Goal: Information Seeking & Learning: Find specific page/section

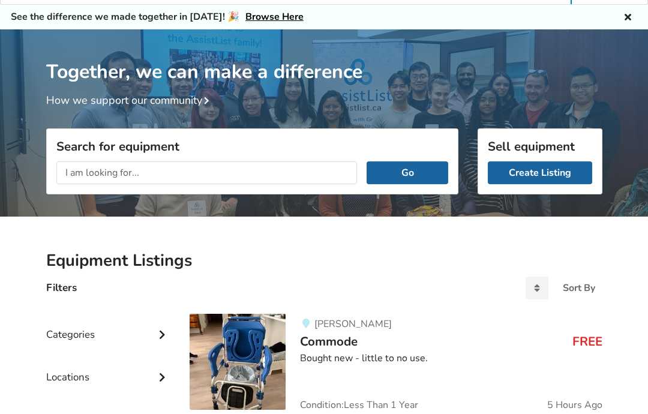
scroll to position [32, 0]
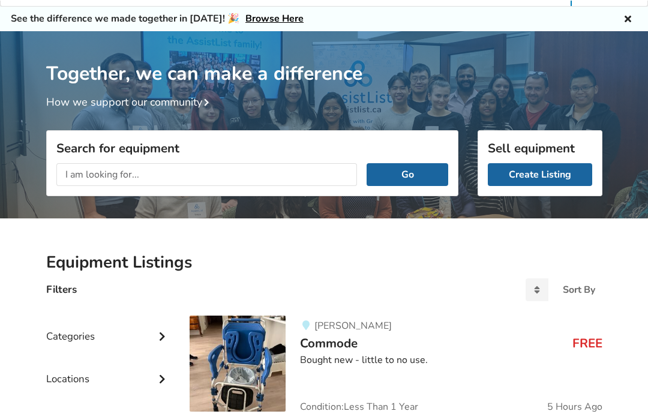
click at [558, 175] on link "Create Listing" at bounding box center [540, 174] width 104 height 23
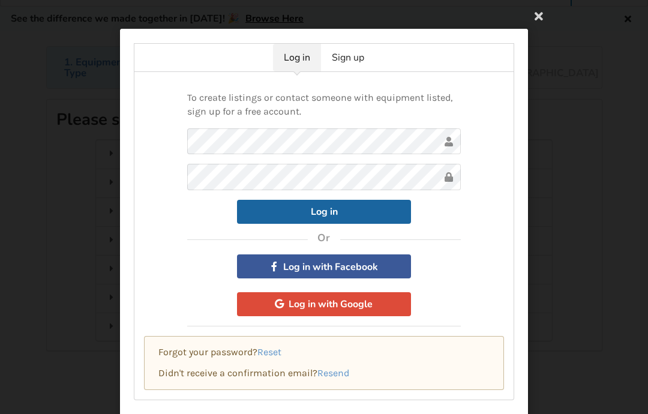
click at [542, 23] on icon at bounding box center [539, 16] width 22 height 22
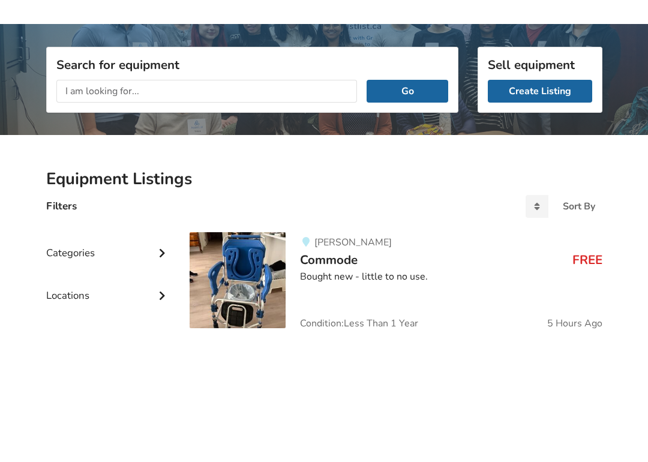
scroll to position [139, 0]
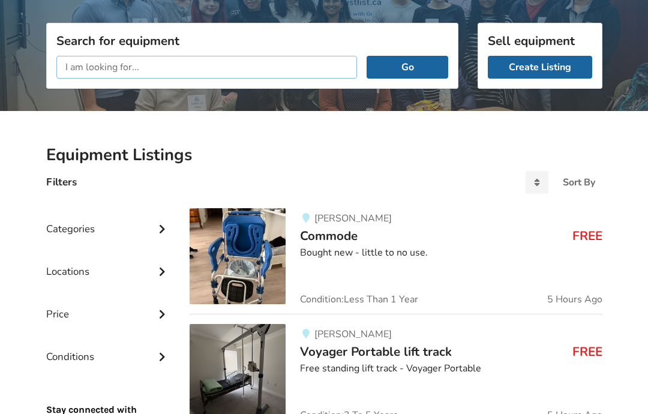
click at [243, 73] on input "text" at bounding box center [206, 67] width 301 height 23
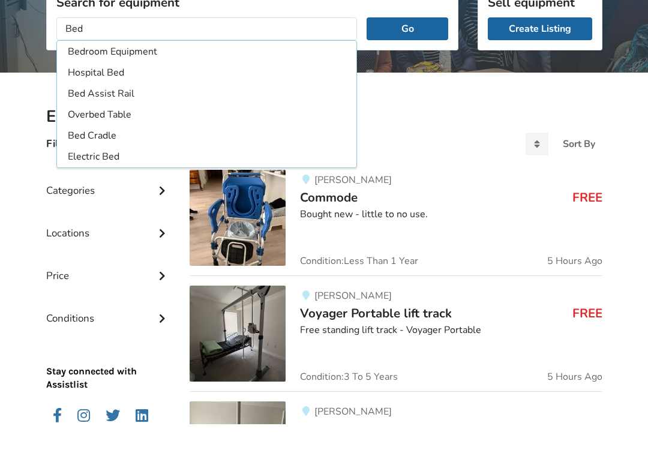
click at [125, 186] on li "Electric Bed" at bounding box center [206, 196] width 295 height 20
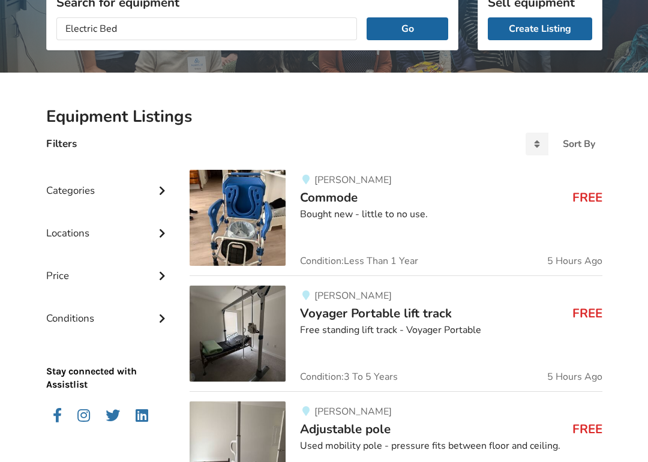
click at [408, 39] on button "Go" at bounding box center [407, 28] width 81 height 23
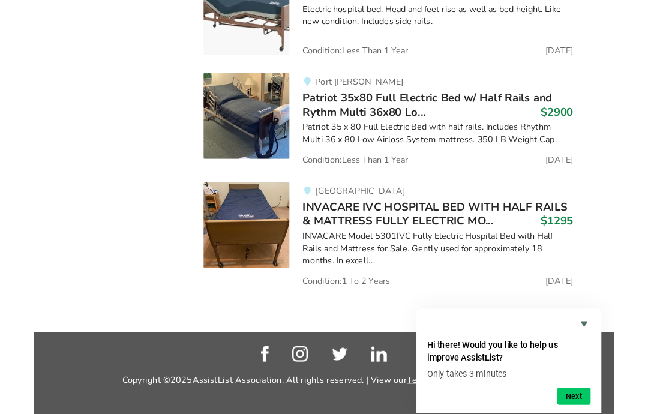
scroll to position [2258, 0]
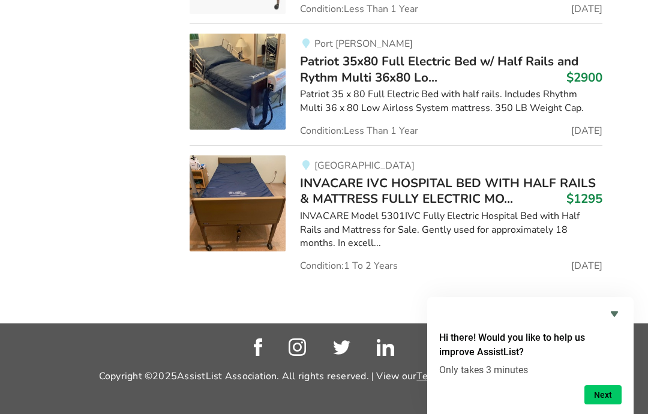
click at [617, 318] on icon "Hide survey" at bounding box center [615, 314] width 14 height 14
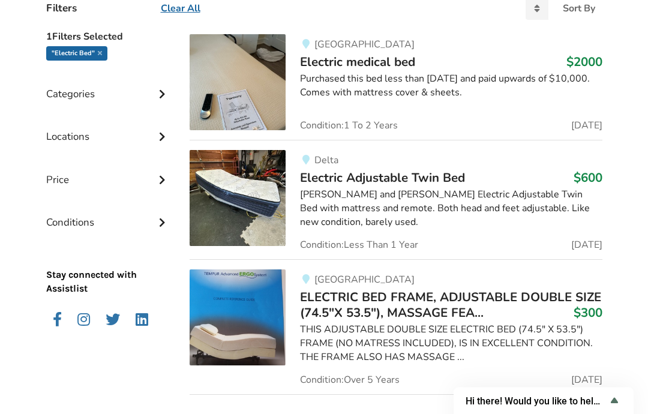
scroll to position [0, 0]
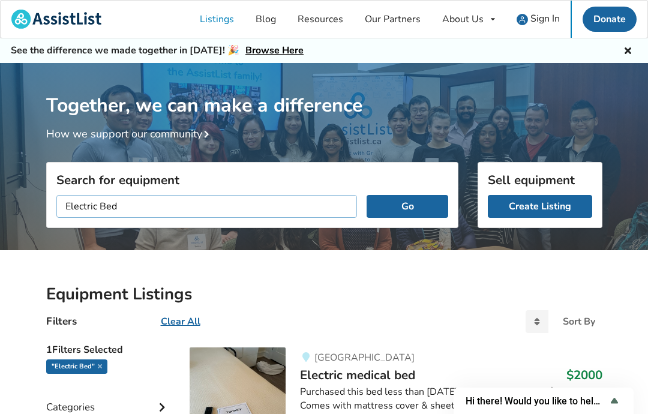
click at [104, 210] on input "Electric Bed" at bounding box center [206, 206] width 301 height 23
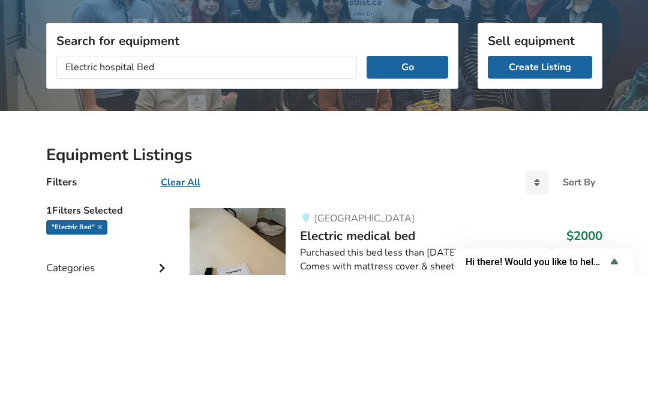
click at [433, 195] on button "Go" at bounding box center [407, 206] width 81 height 23
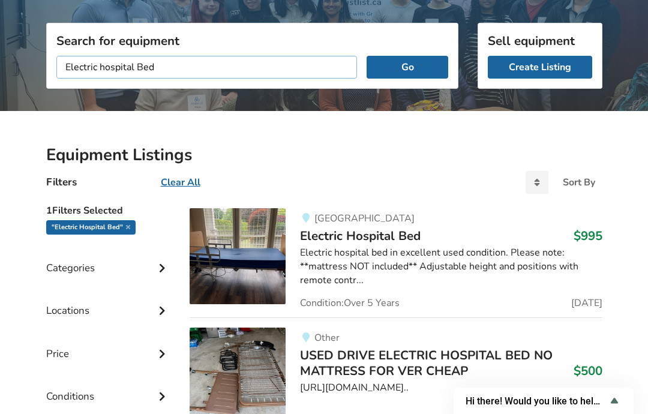
click at [193, 70] on input "Electric hospital Bed" at bounding box center [206, 67] width 301 height 23
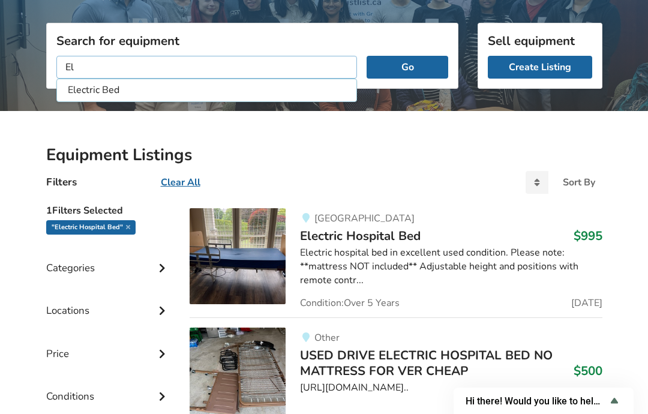
type input "E"
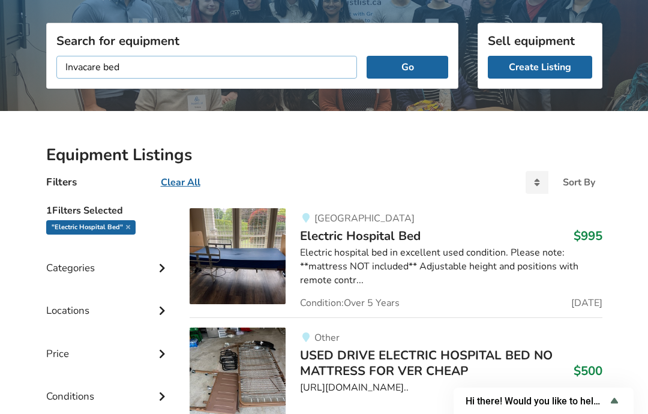
type input "Invacare bed"
click at [423, 71] on button "Go" at bounding box center [407, 67] width 81 height 23
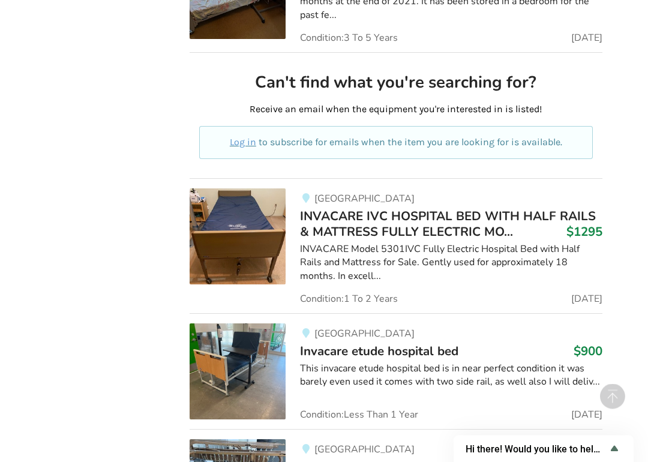
scroll to position [647, 0]
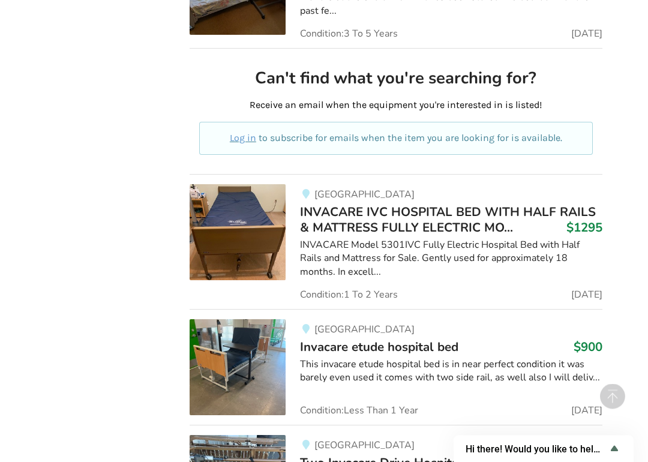
click at [223, 247] on img at bounding box center [238, 233] width 96 height 96
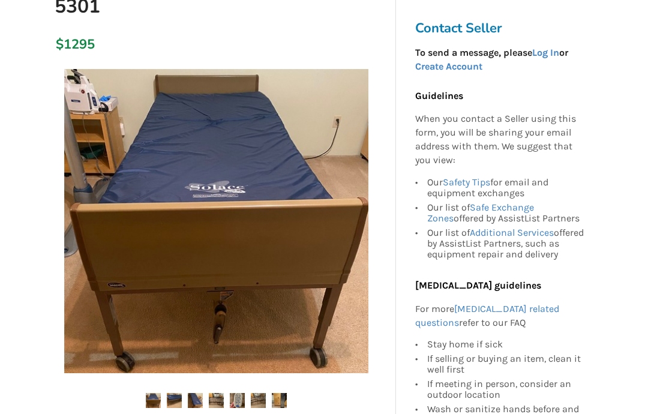
scroll to position [267, 0]
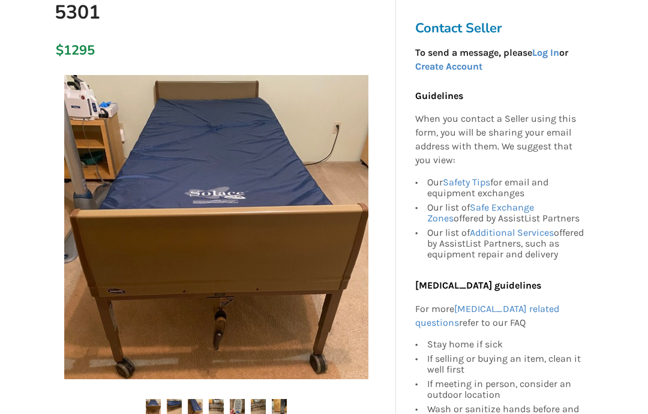
click at [276, 266] on img at bounding box center [216, 228] width 304 height 304
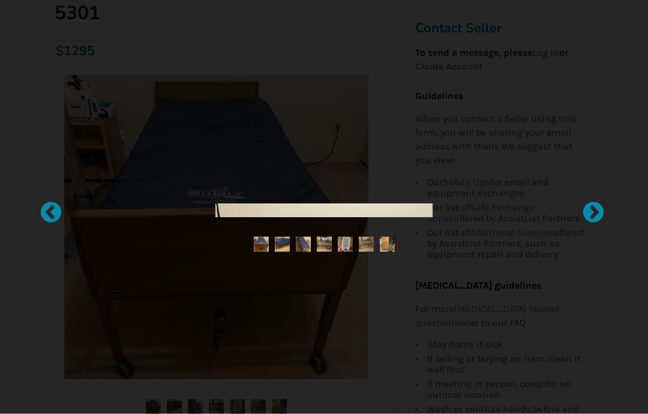
scroll to position [268, 0]
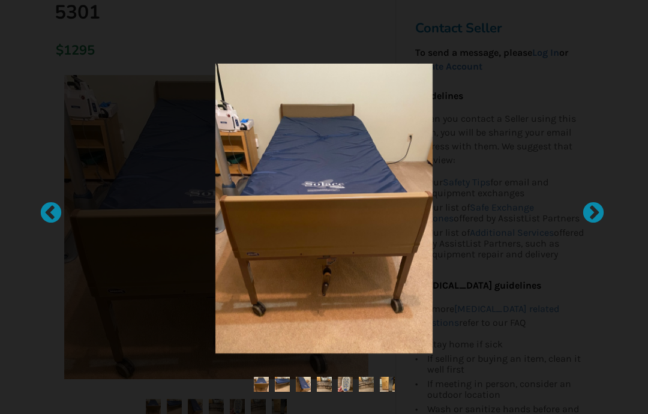
click at [594, 206] on div at bounding box center [588, 207] width 12 height 12
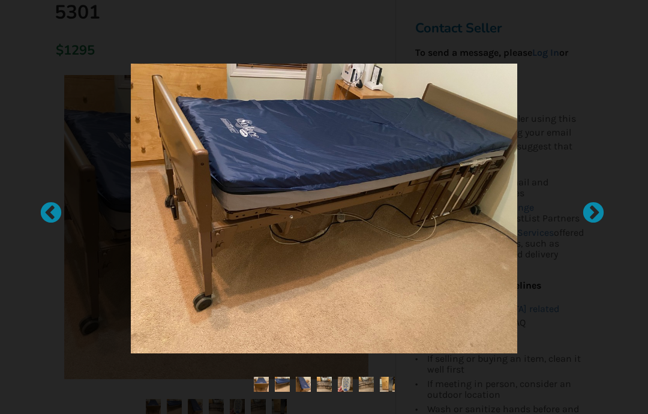
click at [594, 213] on div at bounding box center [588, 207] width 12 height 12
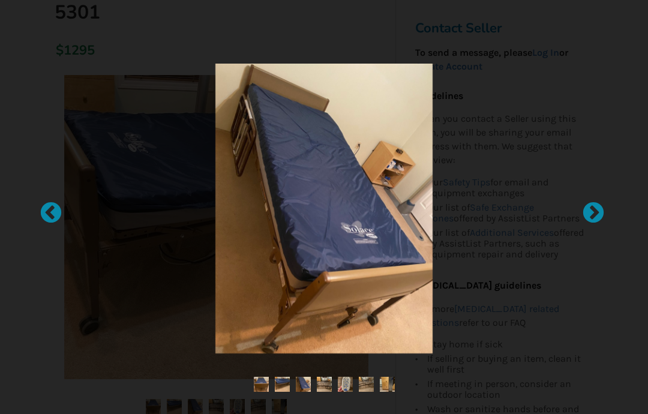
click at [594, 213] on div at bounding box center [588, 207] width 12 height 12
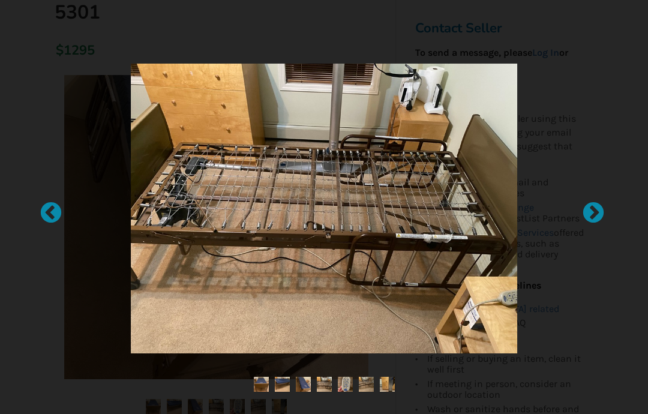
click at [594, 213] on div at bounding box center [588, 207] width 12 height 12
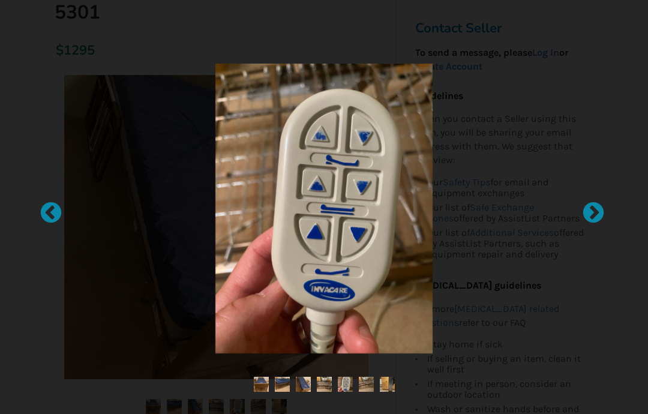
click at [594, 213] on div at bounding box center [588, 207] width 12 height 12
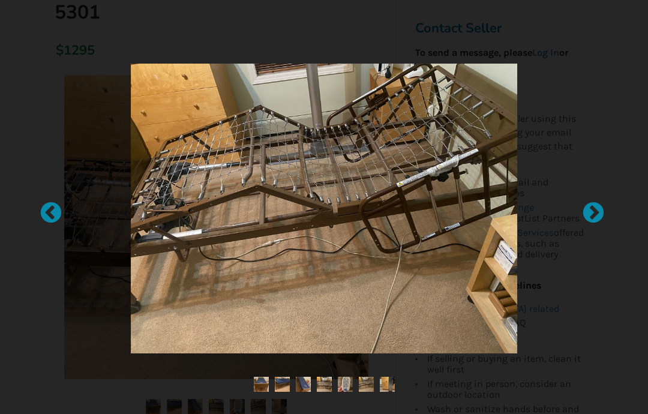
click at [594, 213] on div at bounding box center [588, 207] width 12 height 12
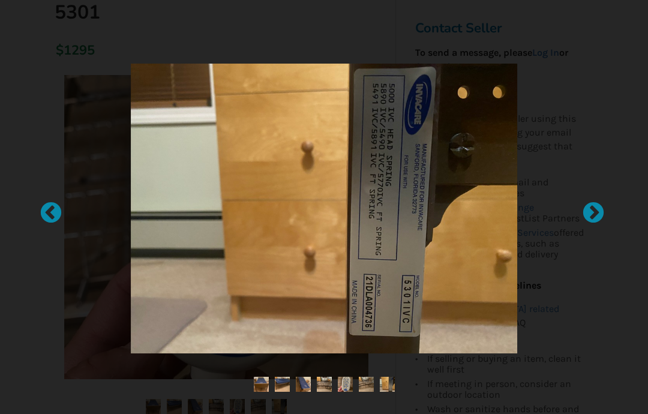
click at [594, 213] on div at bounding box center [588, 207] width 12 height 12
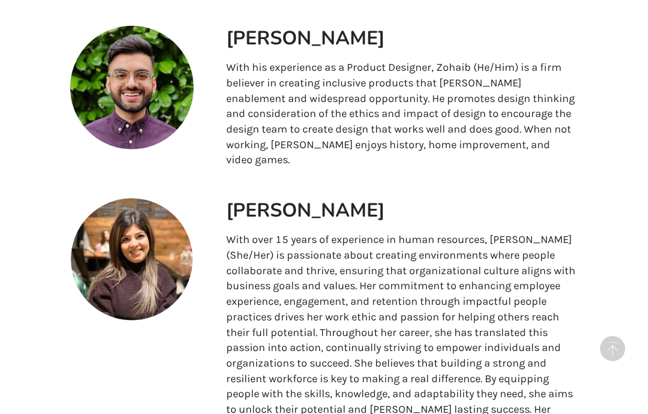
scroll to position [626, 0]
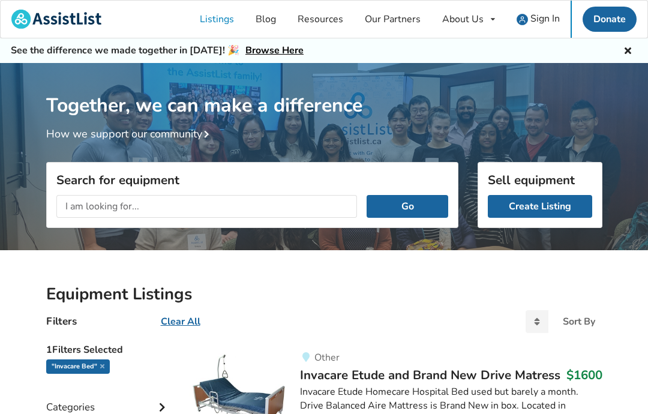
click at [491, 30] on div "About Us About AssistList Our Story Our Team Contact Us" at bounding box center [469, 19] width 74 height 37
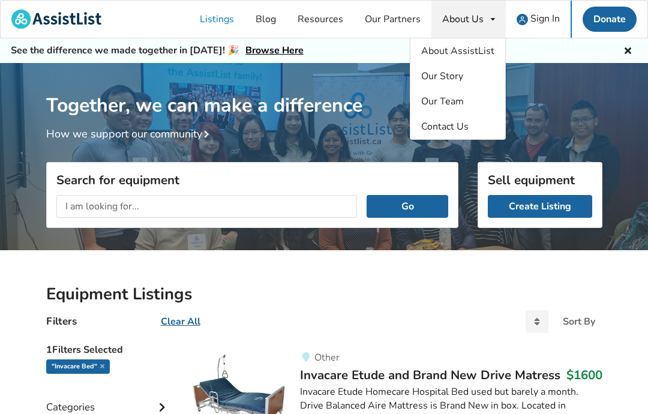
click at [477, 52] on span "About AssistList" at bounding box center [457, 50] width 73 height 13
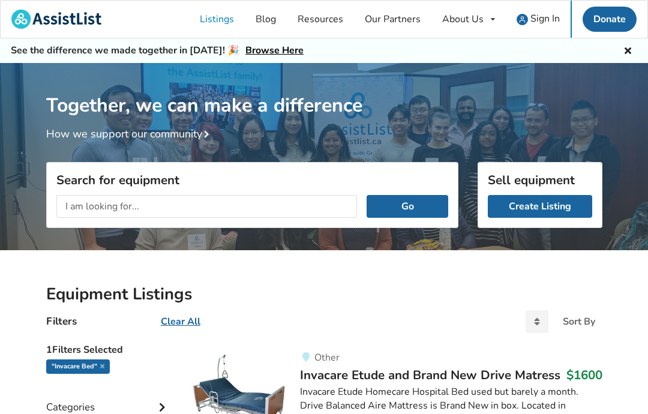
click at [572, 205] on link "Create Listing" at bounding box center [540, 206] width 104 height 23
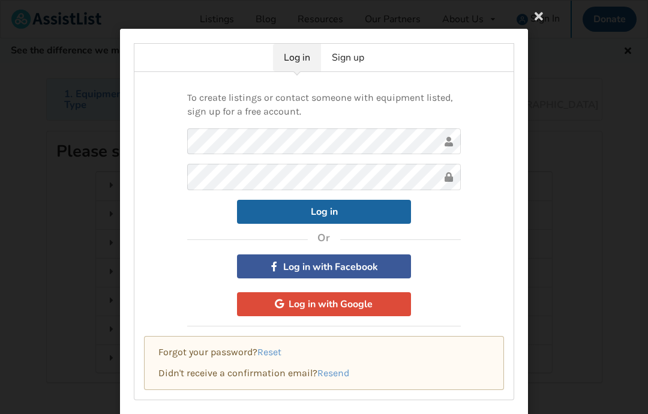
click at [546, 25] on icon at bounding box center [539, 16] width 22 height 22
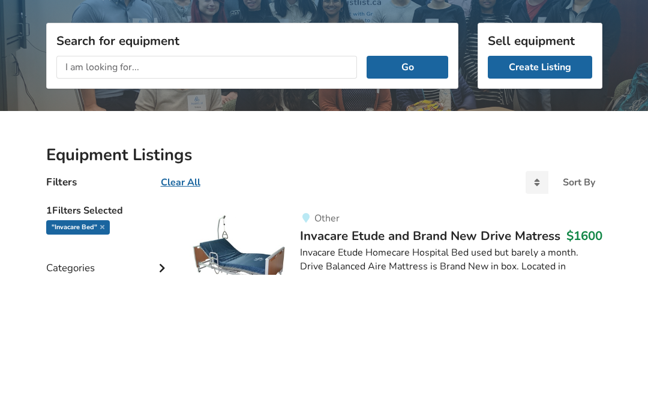
scroll to position [139, 0]
